Goal: Check status: Check status

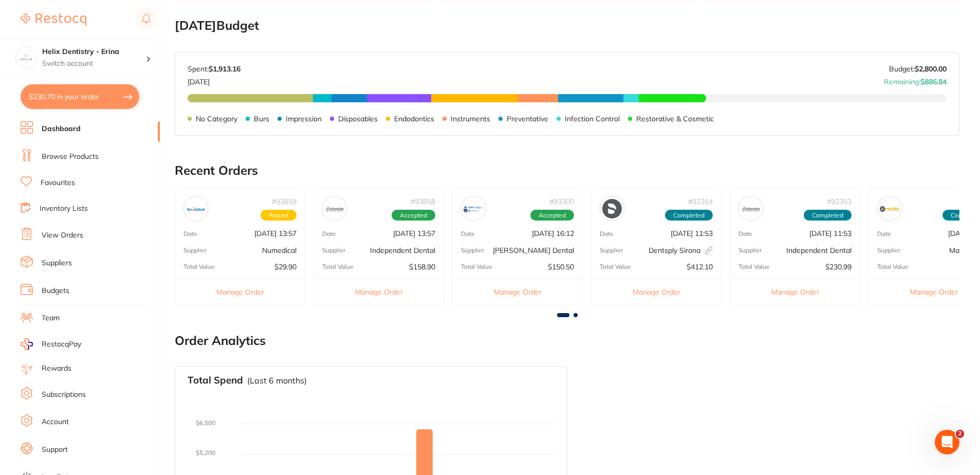
click at [283, 252] on p "Numedical" at bounding box center [279, 250] width 34 height 8
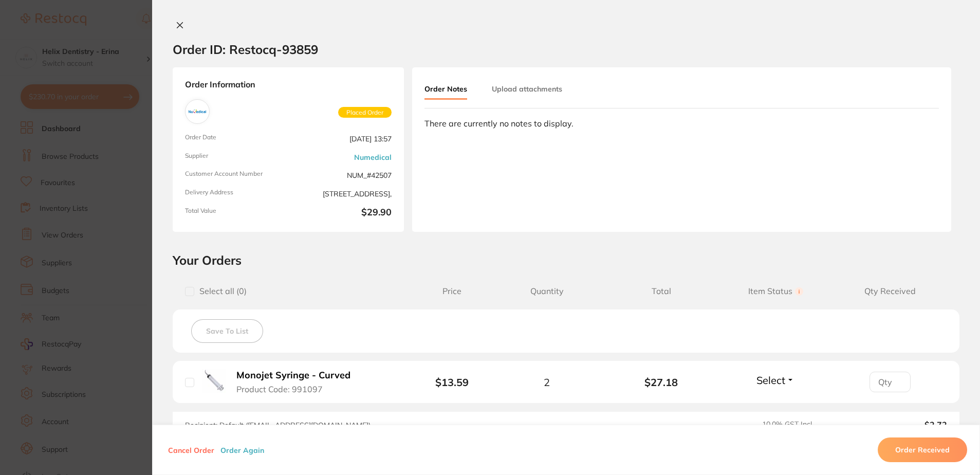
click at [177, 24] on icon at bounding box center [180, 26] width 6 height 6
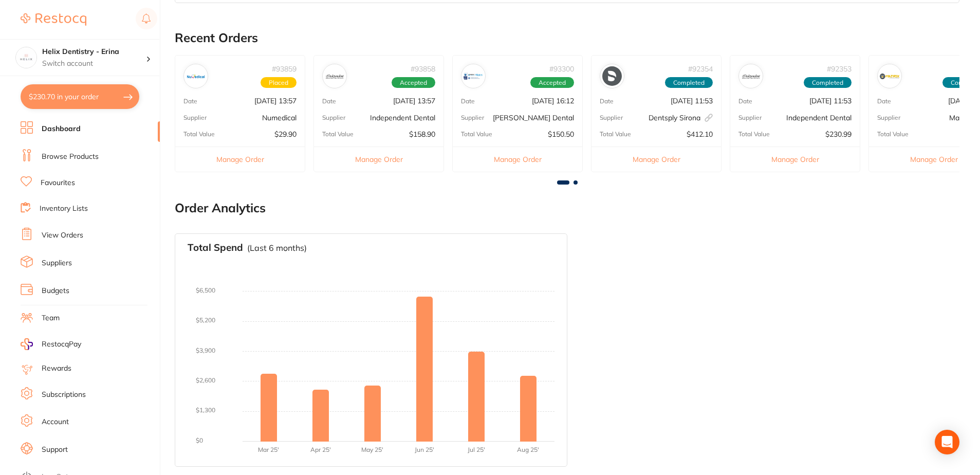
click at [343, 121] on p "Supplier" at bounding box center [333, 117] width 23 height 7
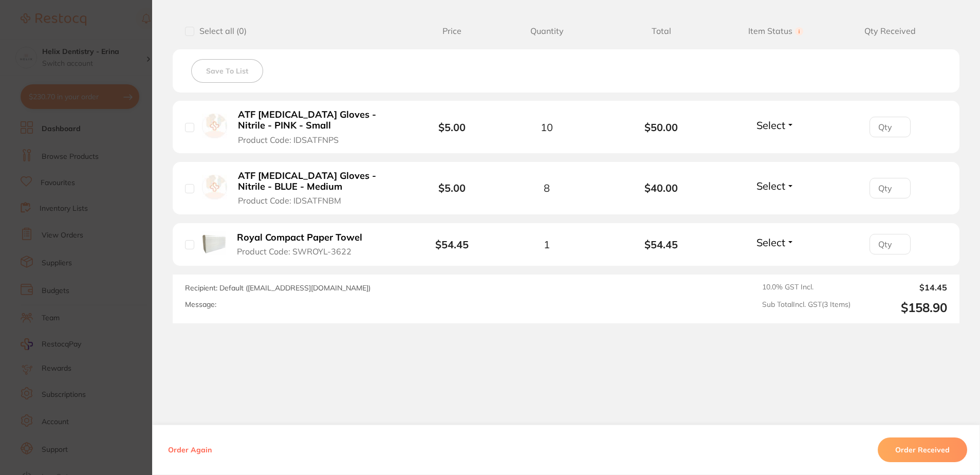
scroll to position [261, 0]
click at [900, 450] on button "Order Received" at bounding box center [921, 449] width 89 height 25
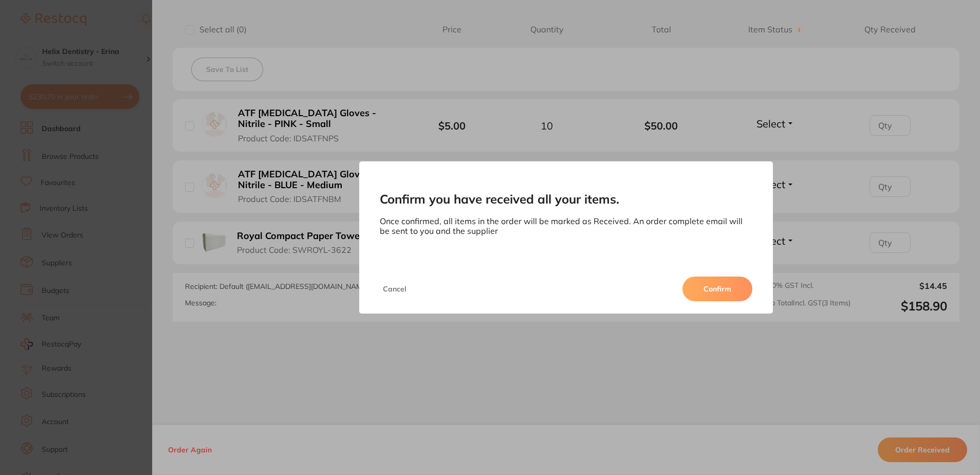
click at [717, 290] on button "Confirm" at bounding box center [717, 288] width 70 height 25
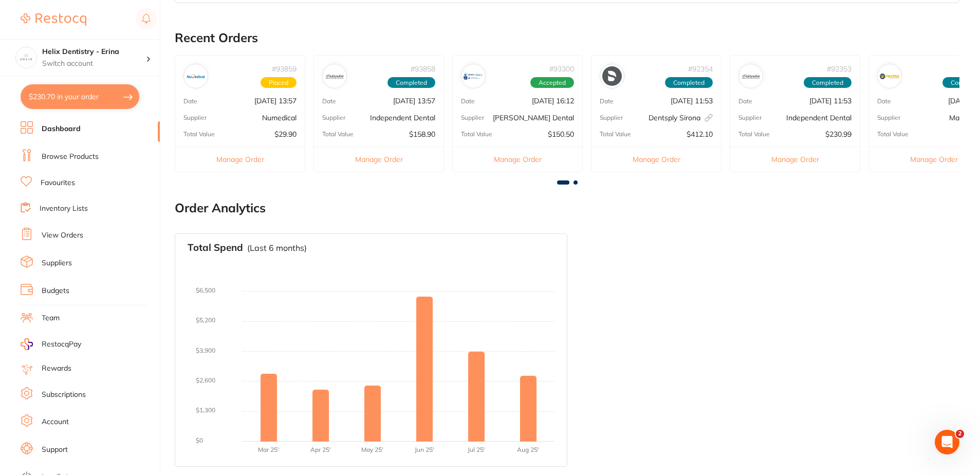
scroll to position [0, 0]
click at [670, 101] on p "[DATE] 11:53" at bounding box center [691, 101] width 42 height 8
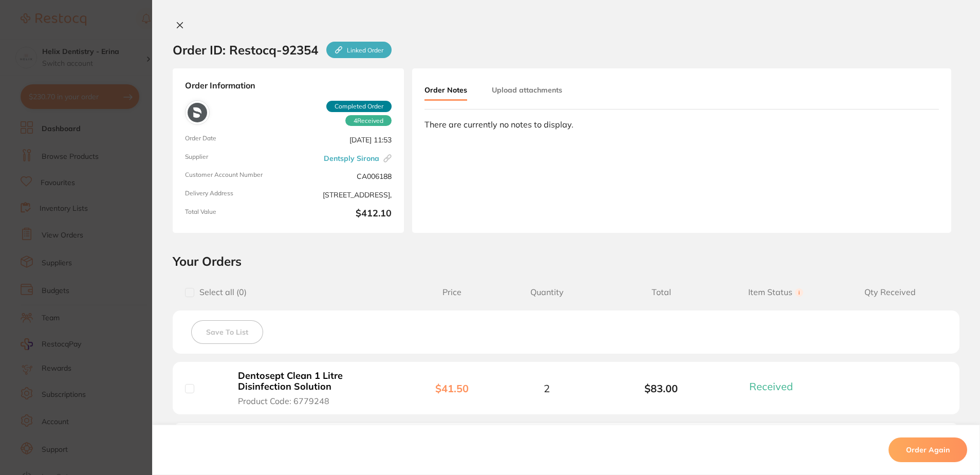
click at [181, 27] on button at bounding box center [180, 26] width 14 height 11
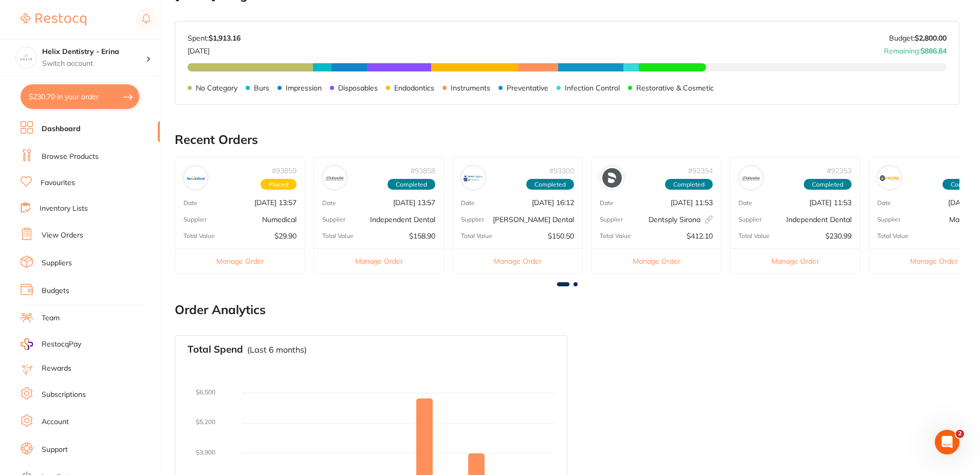
scroll to position [184, 0]
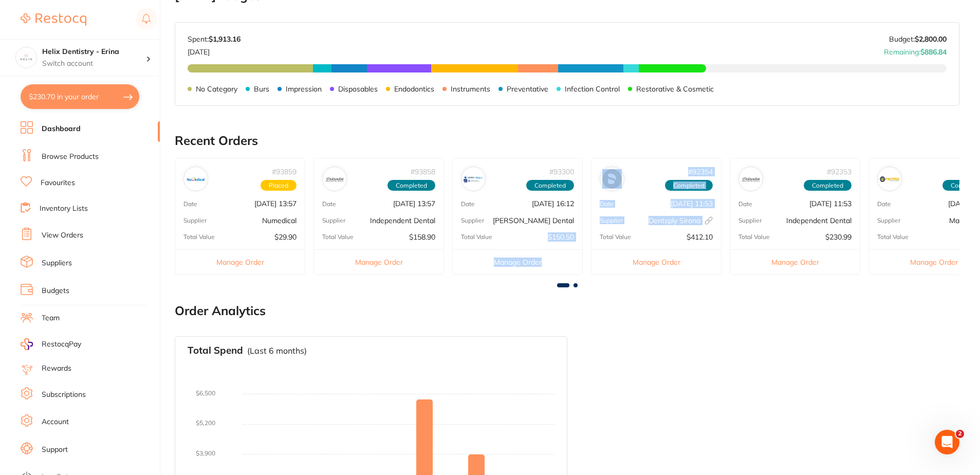
drag, startPoint x: 588, startPoint y: 230, endPoint x: 494, endPoint y: 230, distance: 93.5
click at [494, 230] on div "# 93859 Placed Date [DATE] 13:57 Supplier Numedical Total Value $29.90 Manage O…" at bounding box center [567, 220] width 784 height 125
drag, startPoint x: 494, startPoint y: 230, endPoint x: 485, endPoint y: 287, distance: 57.3
click at [485, 287] on div at bounding box center [567, 285] width 784 height 4
click at [575, 287] on span at bounding box center [575, 285] width 4 height 4
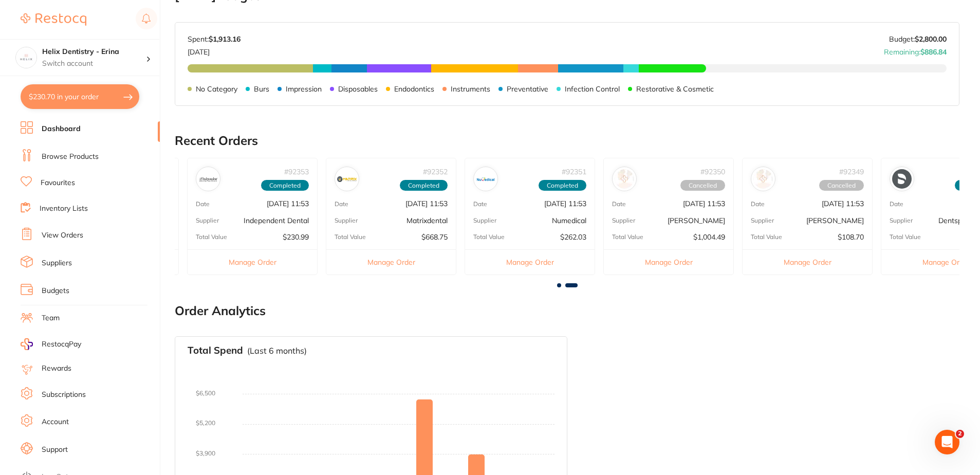
scroll to position [0, 594]
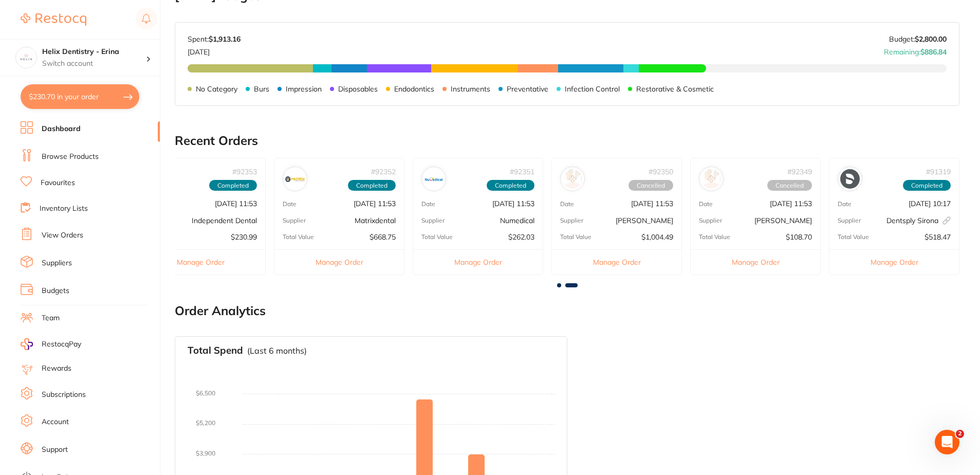
click at [558, 284] on span at bounding box center [559, 285] width 4 height 4
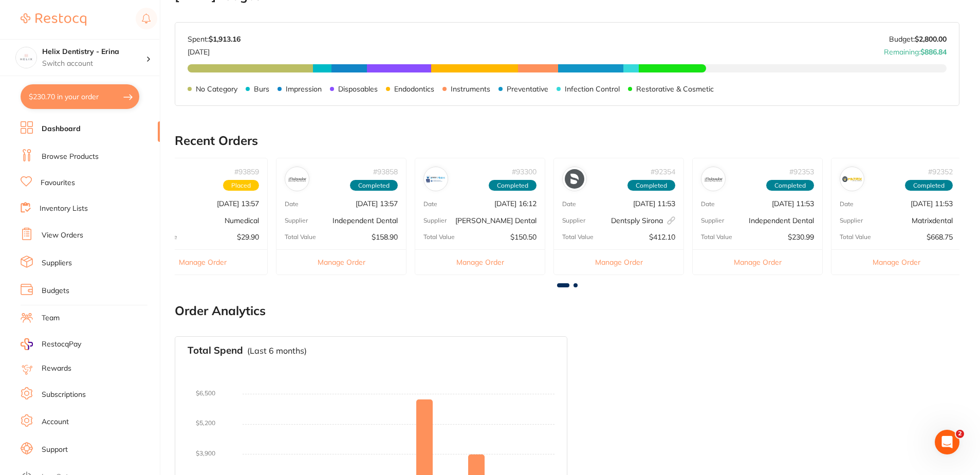
scroll to position [0, 0]
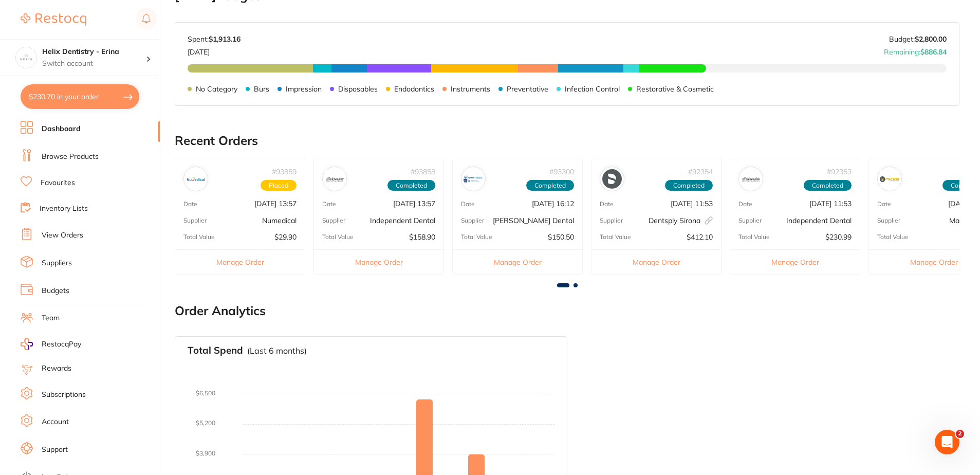
click at [604, 219] on p "Supplier" at bounding box center [610, 220] width 23 height 7
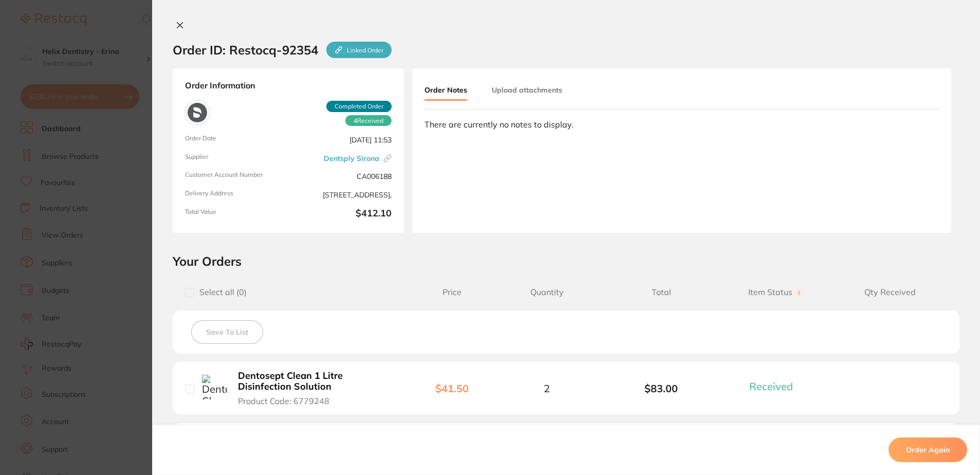
click at [177, 26] on icon at bounding box center [180, 26] width 6 height 6
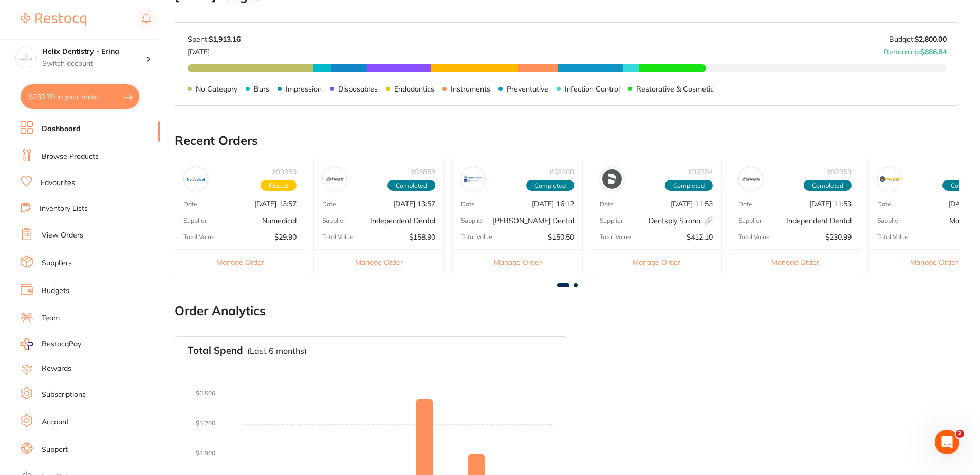
click at [577, 285] on span at bounding box center [575, 285] width 4 height 4
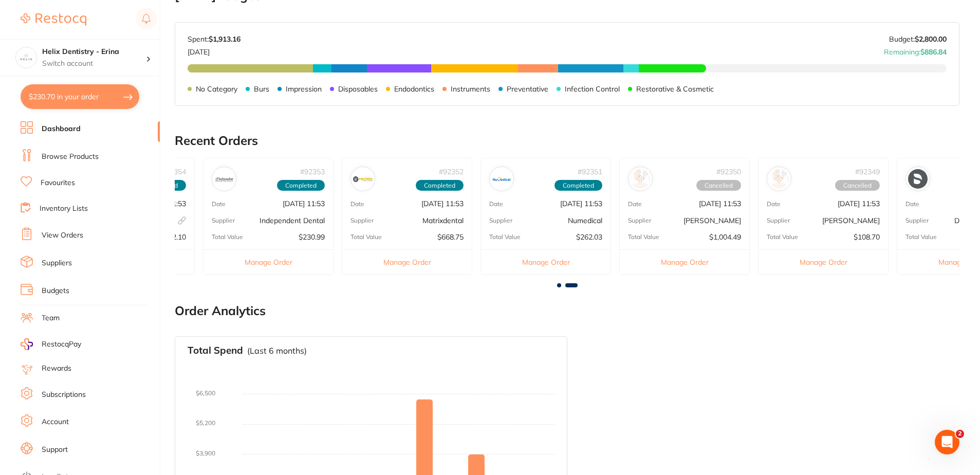
scroll to position [0, 594]
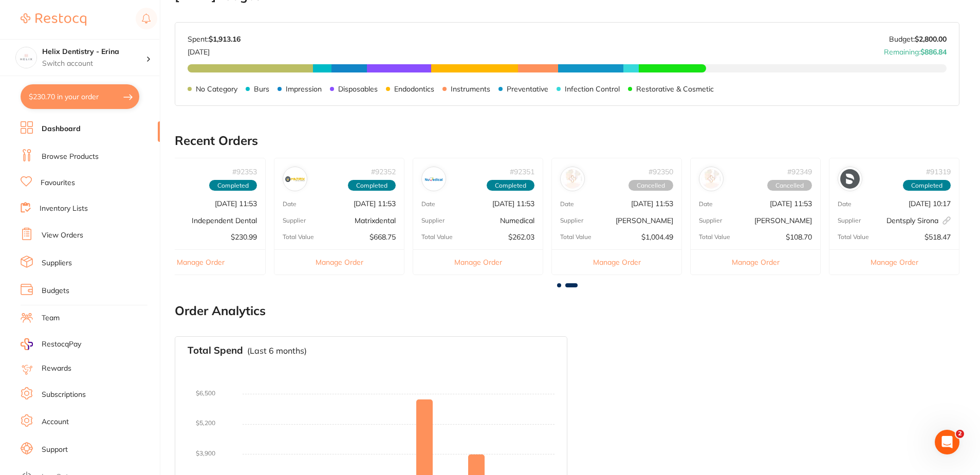
click at [442, 228] on div "# 92351 Completed Date [DATE] 11:53 Supplier Numedical Total Value $262.03 Mana…" at bounding box center [477, 216] width 130 height 117
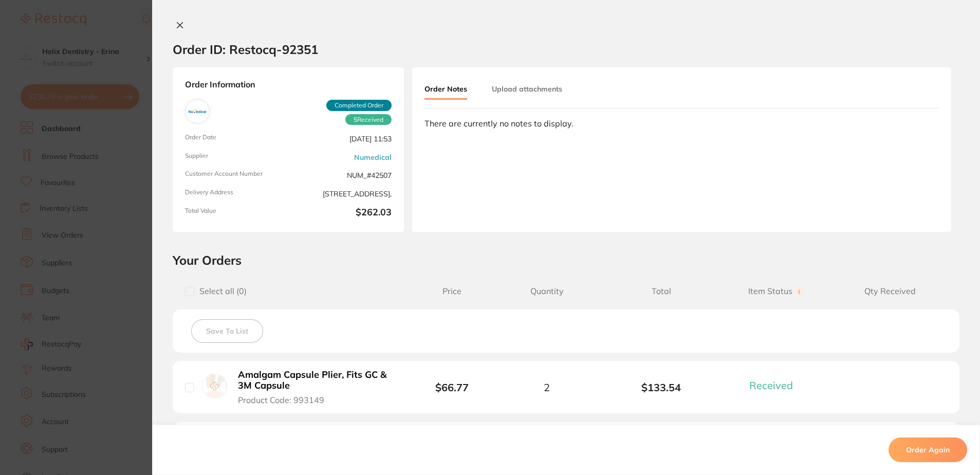
scroll to position [0, 0]
click at [179, 23] on icon at bounding box center [180, 26] width 6 height 6
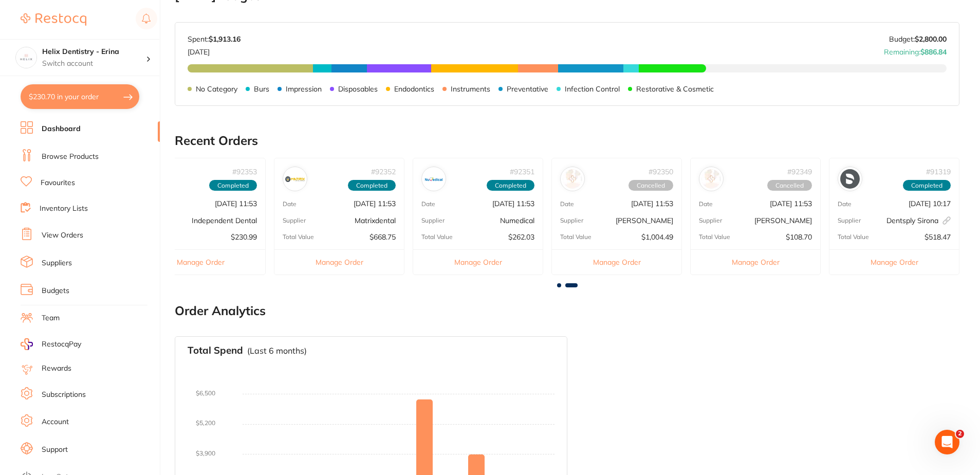
click at [559, 285] on span at bounding box center [559, 285] width 4 height 4
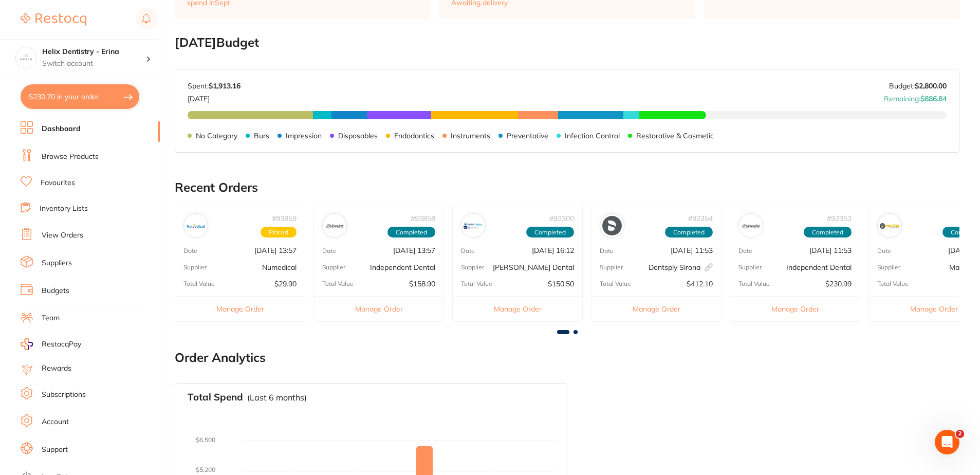
scroll to position [133, 0]
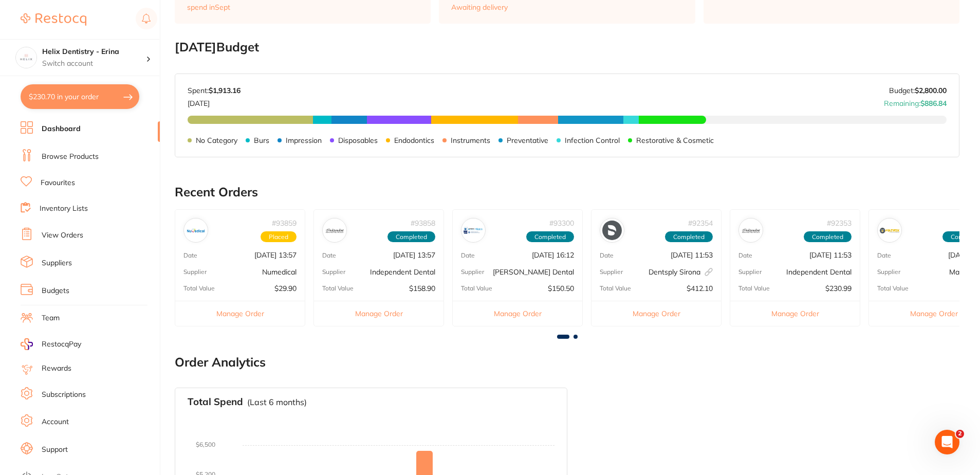
click at [130, 262] on li "Suppliers" at bounding box center [90, 262] width 139 height 15
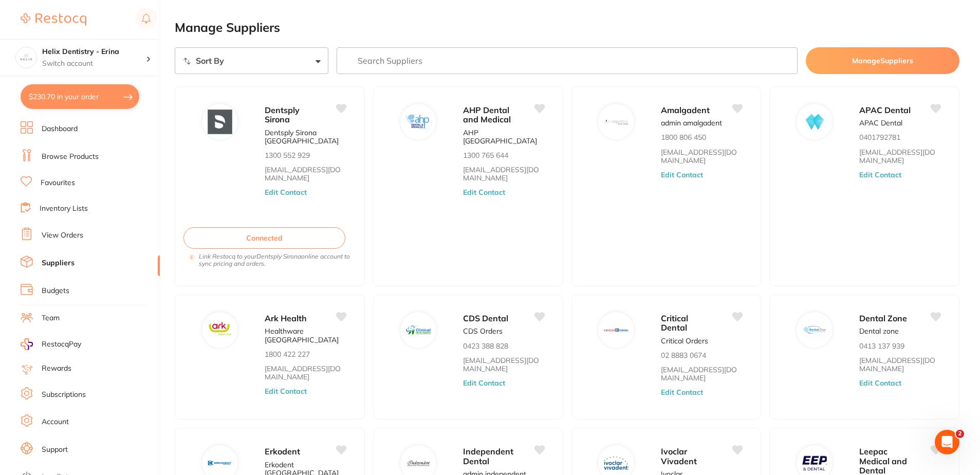
click at [103, 129] on li "Dashboard" at bounding box center [90, 128] width 139 height 15
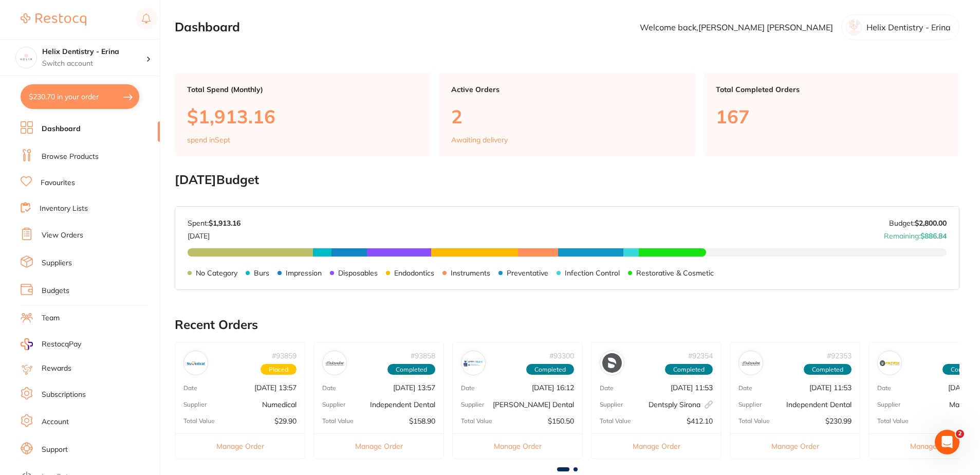
click at [400, 402] on p "Independent Dental" at bounding box center [402, 404] width 65 height 8
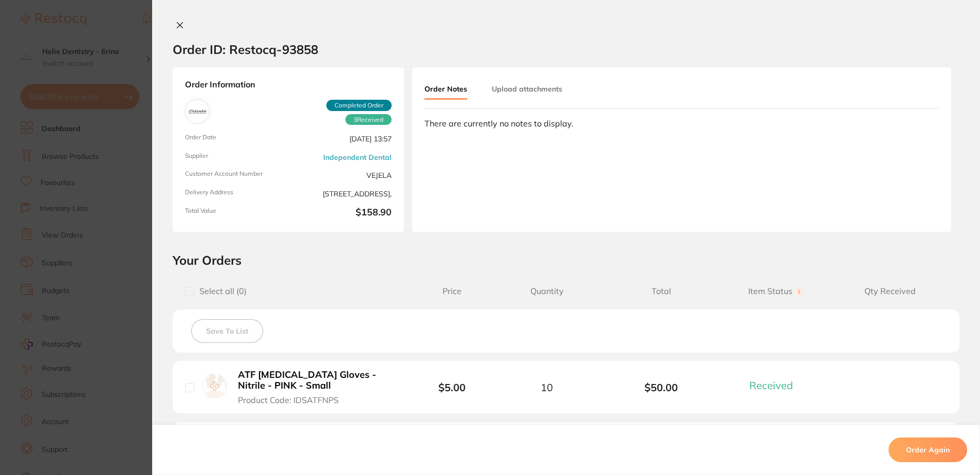
drag, startPoint x: 171, startPoint y: 23, endPoint x: 179, endPoint y: 21, distance: 8.5
click at [173, 23] on button at bounding box center [180, 26] width 14 height 11
